Goal: Task Accomplishment & Management: Manage account settings

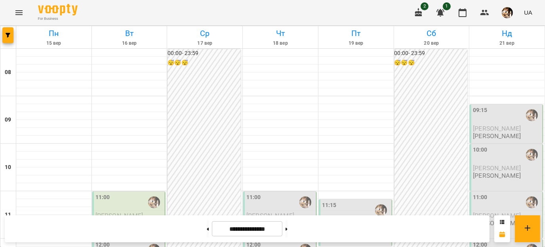
scroll to position [403, 0]
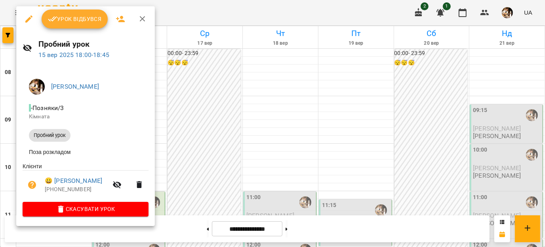
click at [198, 107] on div at bounding box center [272, 123] width 545 height 247
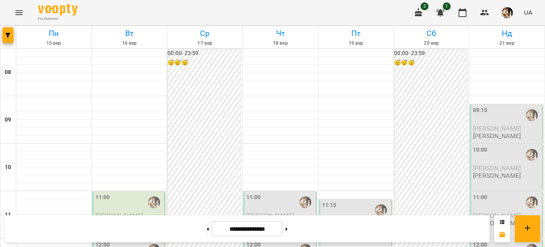
scroll to position [425, 0]
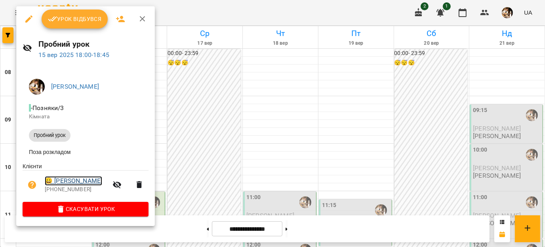
click at [86, 184] on link "😀 [PERSON_NAME]" at bounding box center [73, 180] width 57 height 9
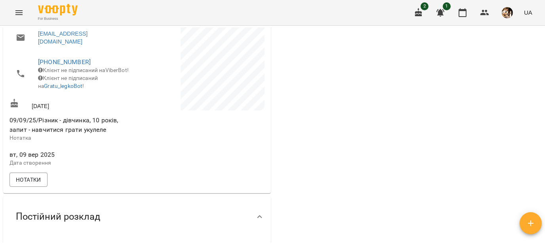
scroll to position [208, 0]
click at [465, 12] on icon "button" at bounding box center [462, 12] width 9 height 9
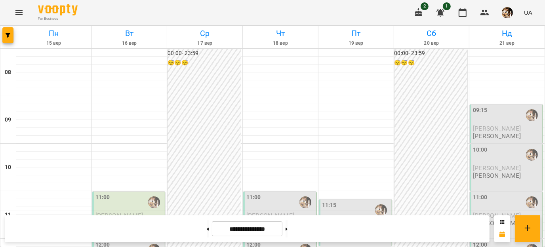
scroll to position [429, 0]
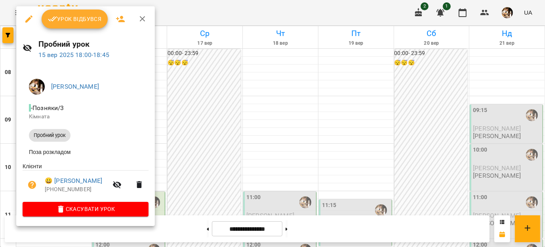
click at [142, 21] on icon "button" at bounding box center [142, 18] width 9 height 9
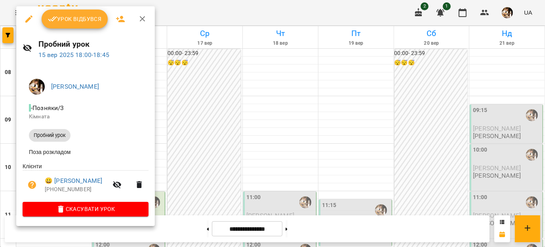
click at [202, 127] on div at bounding box center [272, 123] width 545 height 247
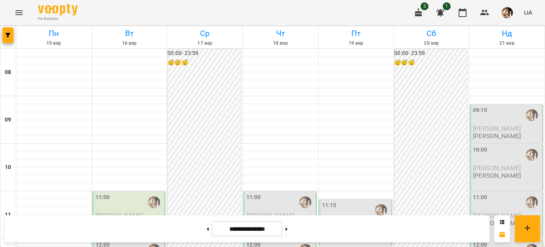
scroll to position [454, 0]
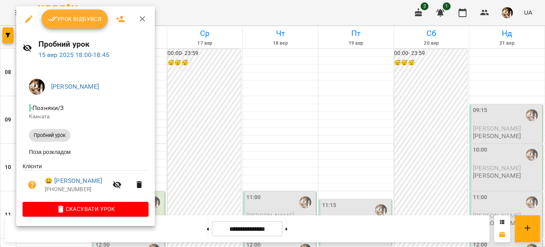
click at [76, 18] on span "Урок відбувся" at bounding box center [75, 18] width 54 height 9
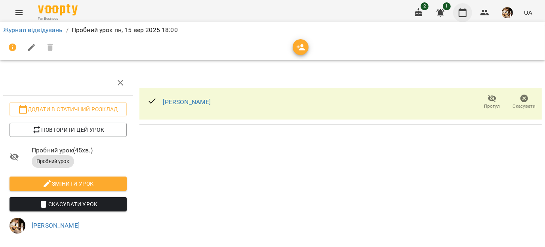
click at [458, 11] on icon "button" at bounding box center [462, 12] width 9 height 9
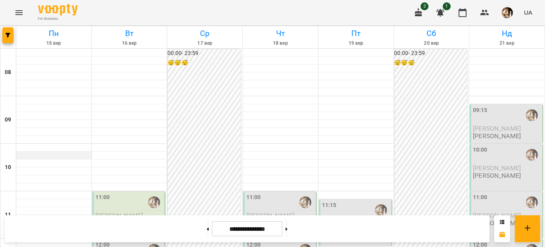
scroll to position [454, 0]
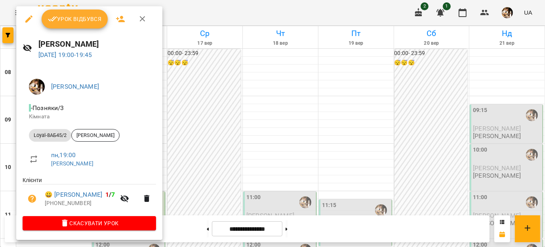
click at [71, 19] on span "Урок відбувся" at bounding box center [75, 18] width 54 height 9
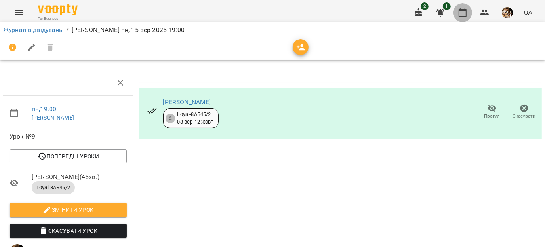
click at [463, 14] on icon "button" at bounding box center [462, 12] width 9 height 9
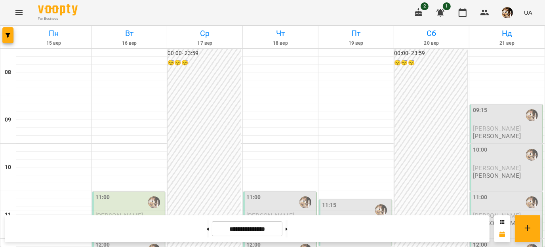
scroll to position [454, 0]
click at [441, 12] on icon "button" at bounding box center [440, 13] width 8 height 8
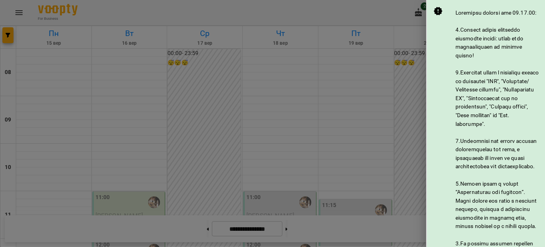
click at [415, 64] on div at bounding box center [272, 123] width 545 height 247
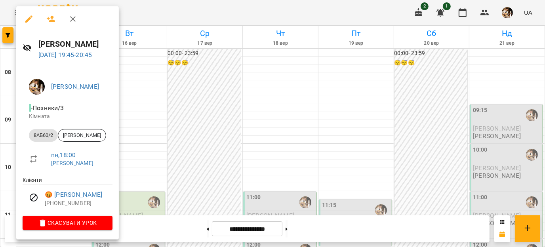
click at [194, 130] on div at bounding box center [272, 123] width 545 height 247
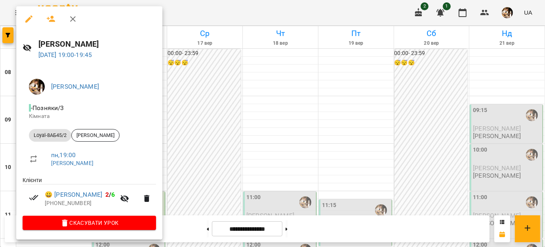
click at [209, 106] on div at bounding box center [272, 123] width 545 height 247
